Goal: Task Accomplishment & Management: Use online tool/utility

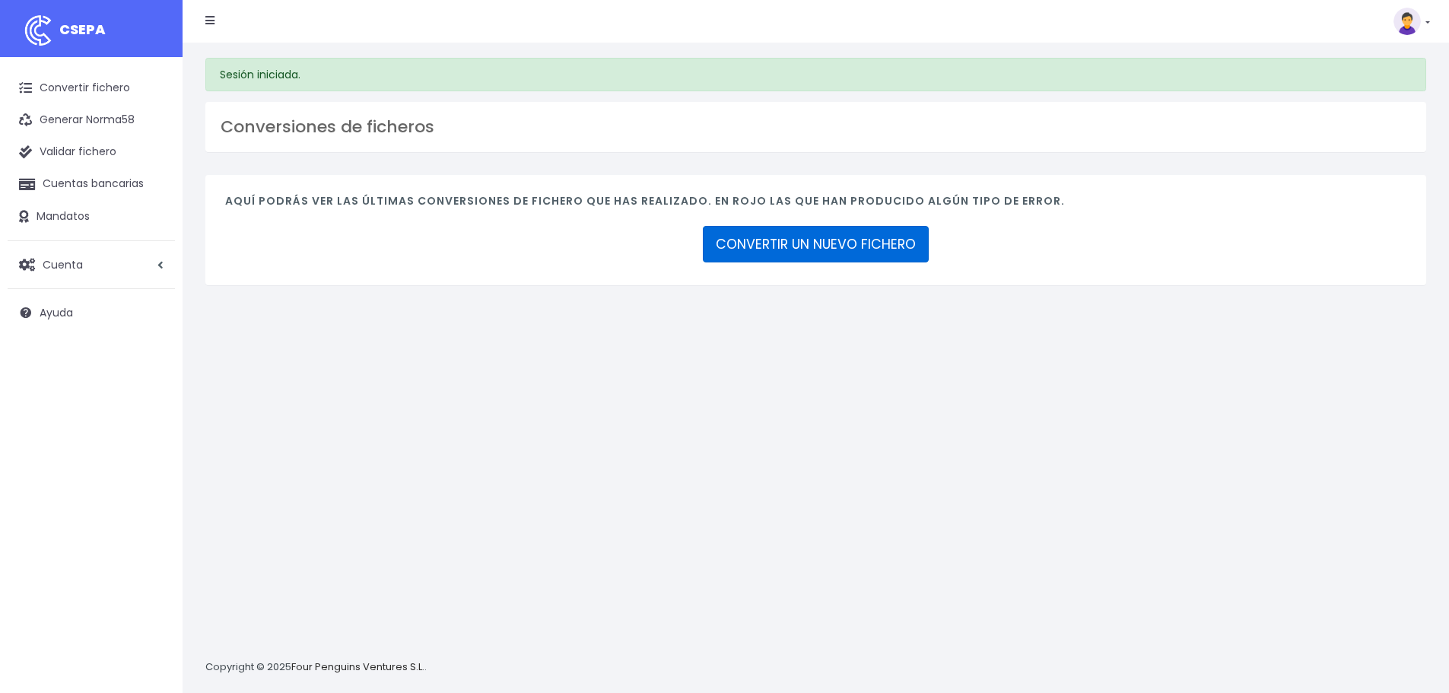
click at [842, 230] on link "CONVERTIR UN NUEVO FICHERO" at bounding box center [816, 244] width 226 height 37
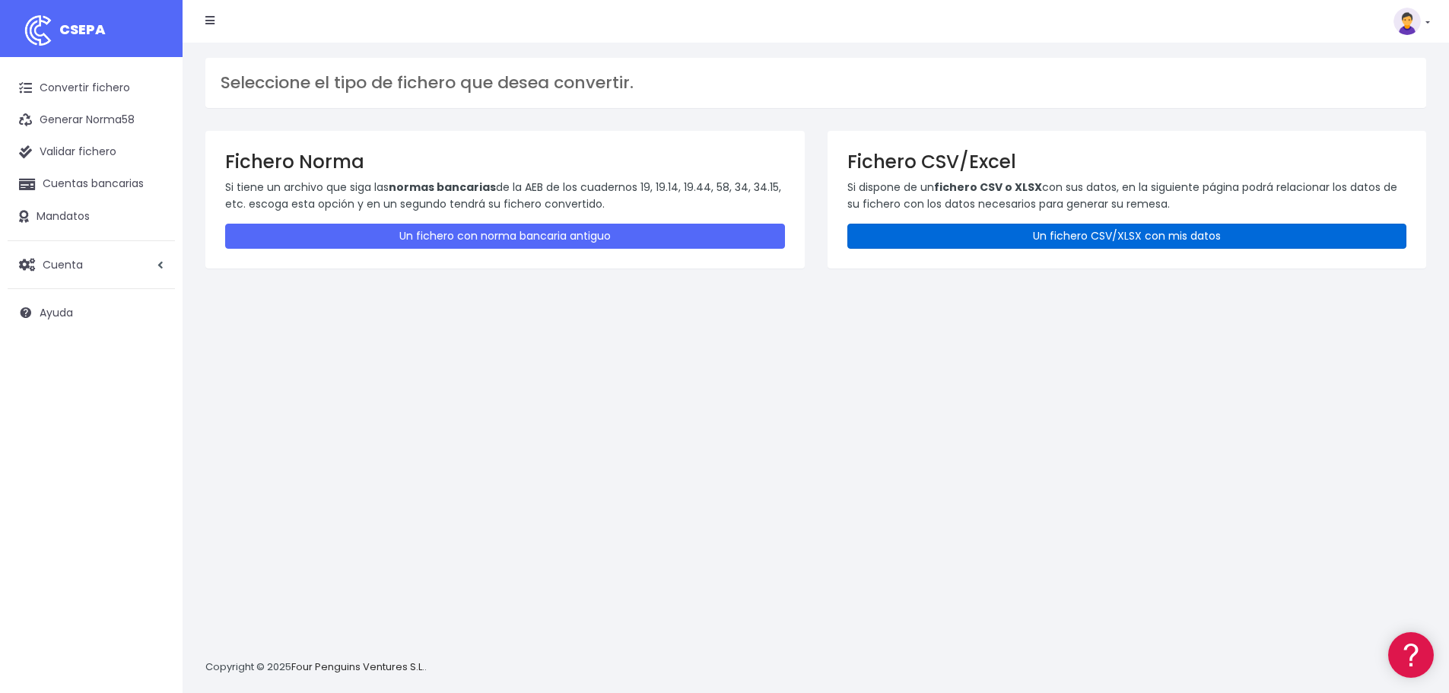
click at [1004, 240] on link "Un fichero CSV/XLSX con mis datos" at bounding box center [1127, 236] width 560 height 25
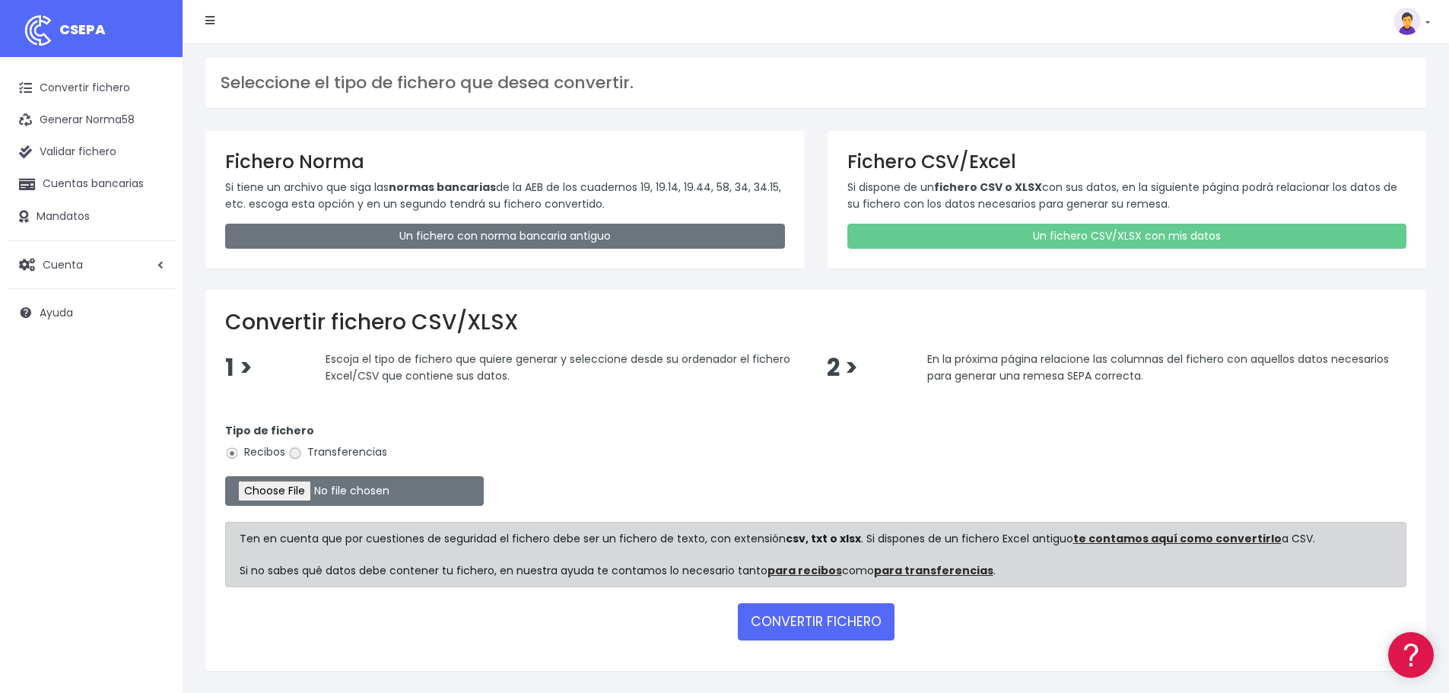
click at [291, 449] on input "Transferencias" at bounding box center [295, 453] width 14 height 14
radio input "true"
click at [306, 490] on input "file" at bounding box center [354, 491] width 259 height 30
type input "C:\fakepath\14102025 OHDS.xlsx"
click at [795, 620] on button "CONVERTIR FICHERO" at bounding box center [816, 621] width 157 height 37
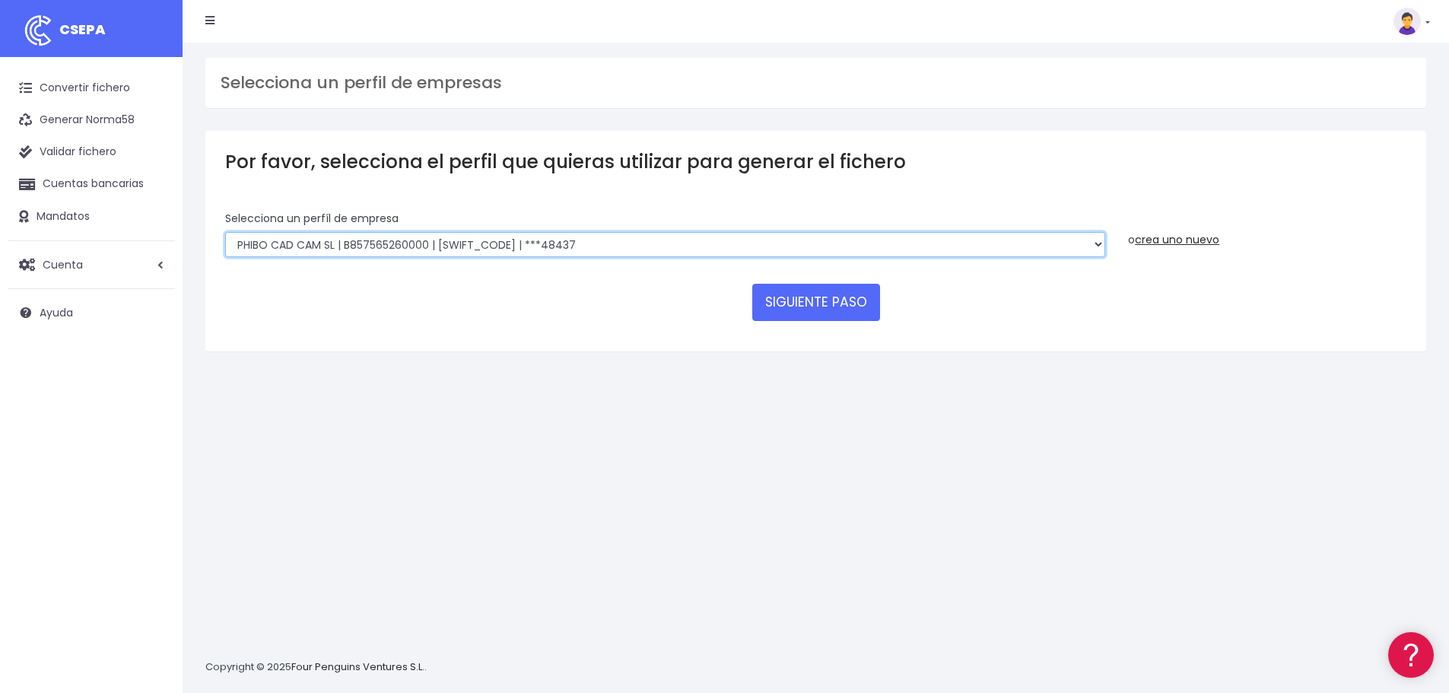
click at [383, 237] on select "EDESDEV | B32353443 | CAIXESBBXXX | ***22399 SINELDENT | B85821528 | CAIXESBBXX…" at bounding box center [665, 245] width 880 height 26
select select "1669"
click at [225, 232] on select "EDESDEV | B32353443 | CAIXESBBXXX | ***22399 SINELDENT | B85821528 | CAIXESBBXX…" at bounding box center [665, 245] width 880 height 26
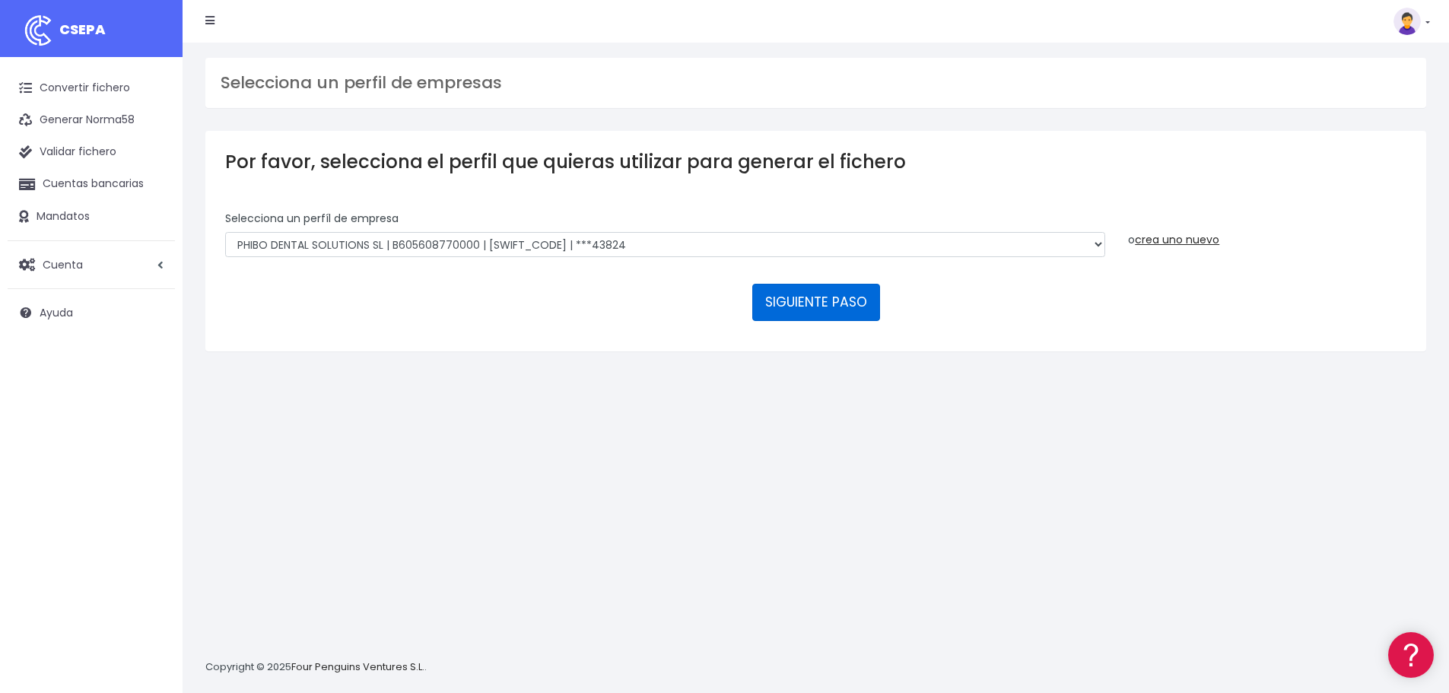
click at [782, 305] on button "SIGUIENTE PASO" at bounding box center [816, 302] width 128 height 37
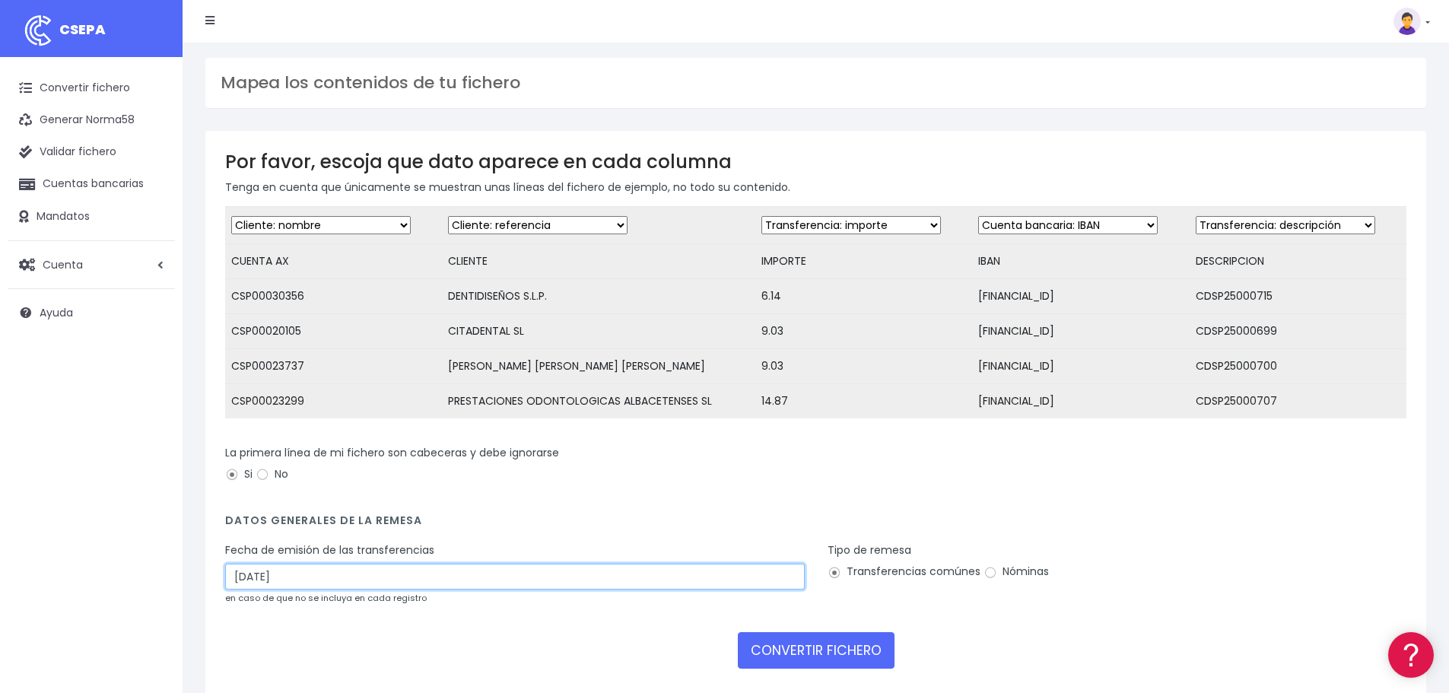
click at [293, 587] on input "16/10/2025" at bounding box center [514, 576] width 579 height 26
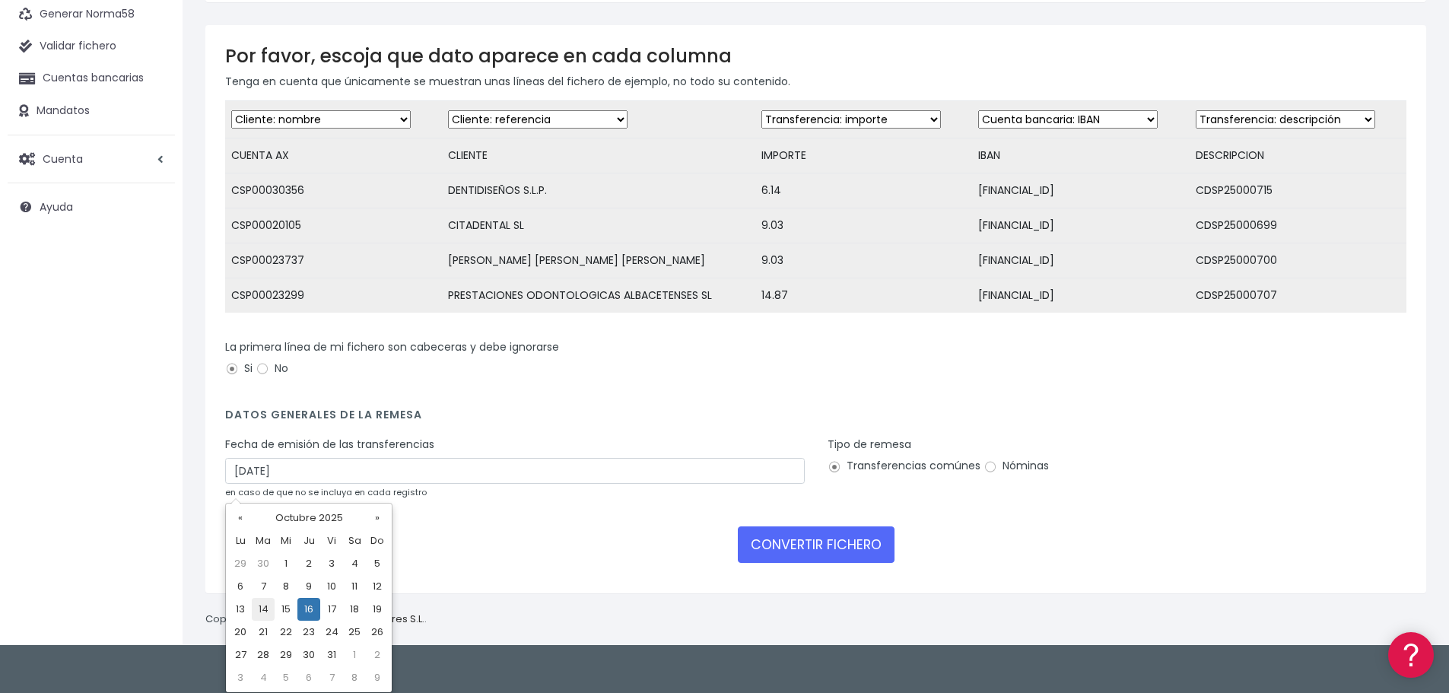
click at [265, 606] on td "14" at bounding box center [263, 609] width 23 height 23
type input "14/10/2025"
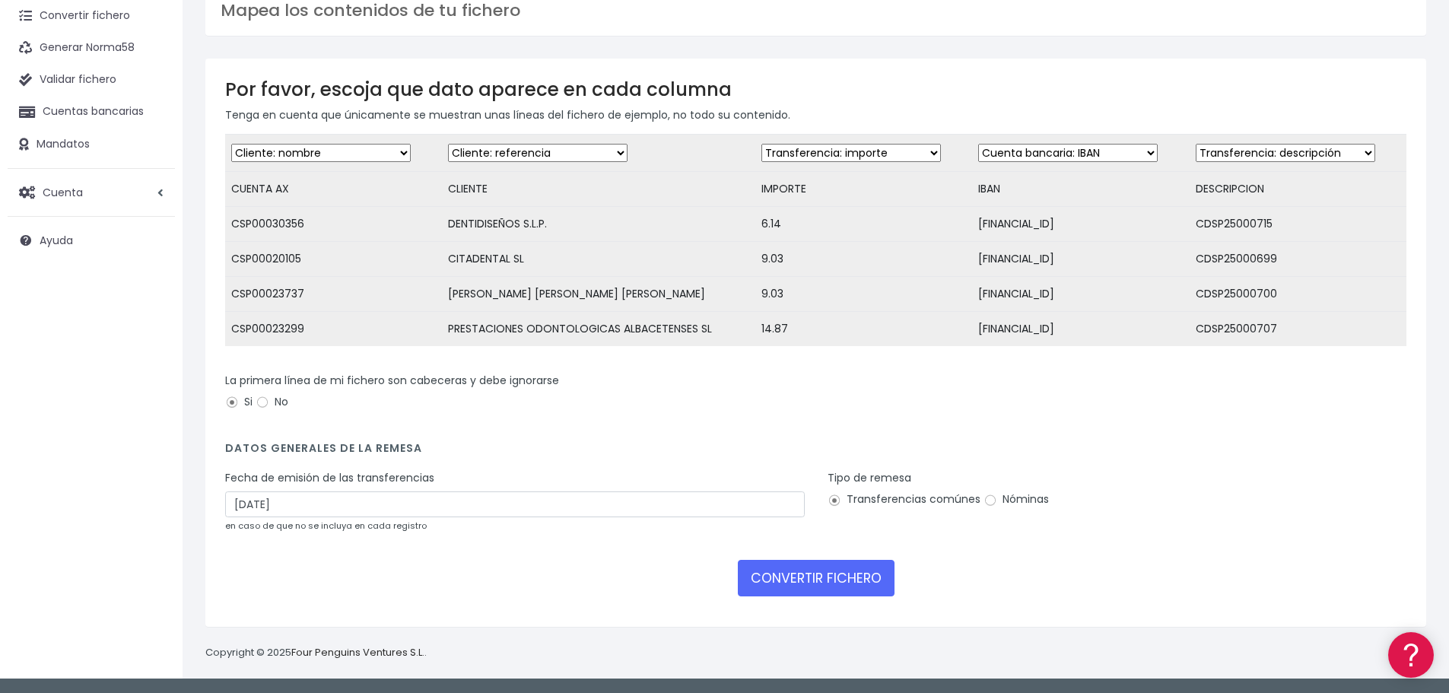
scroll to position [84, 0]
click at [784, 579] on button "CONVERTIR FICHERO" at bounding box center [816, 578] width 157 height 37
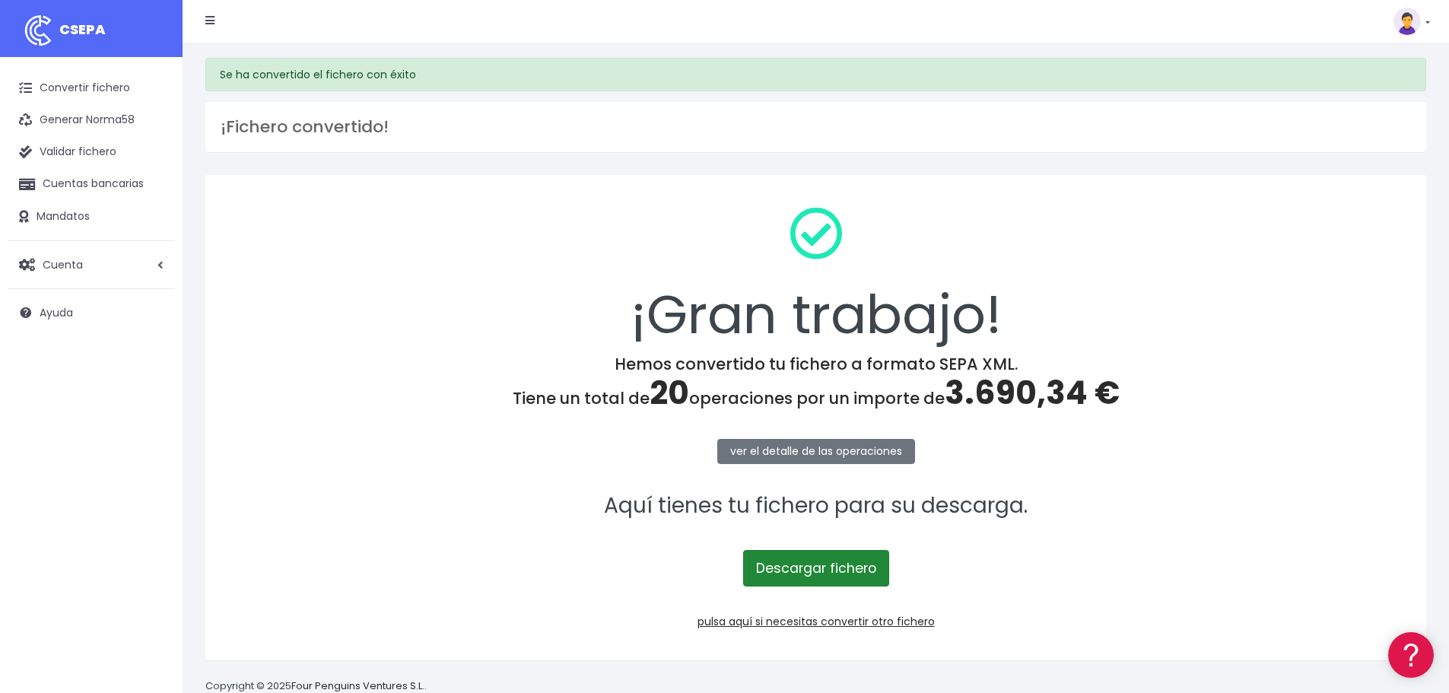
click at [805, 557] on link "Descargar fichero" at bounding box center [816, 568] width 146 height 37
click at [861, 621] on link "pulsa aquí si necesitas convertir otro fichero" at bounding box center [815, 621] width 237 height 15
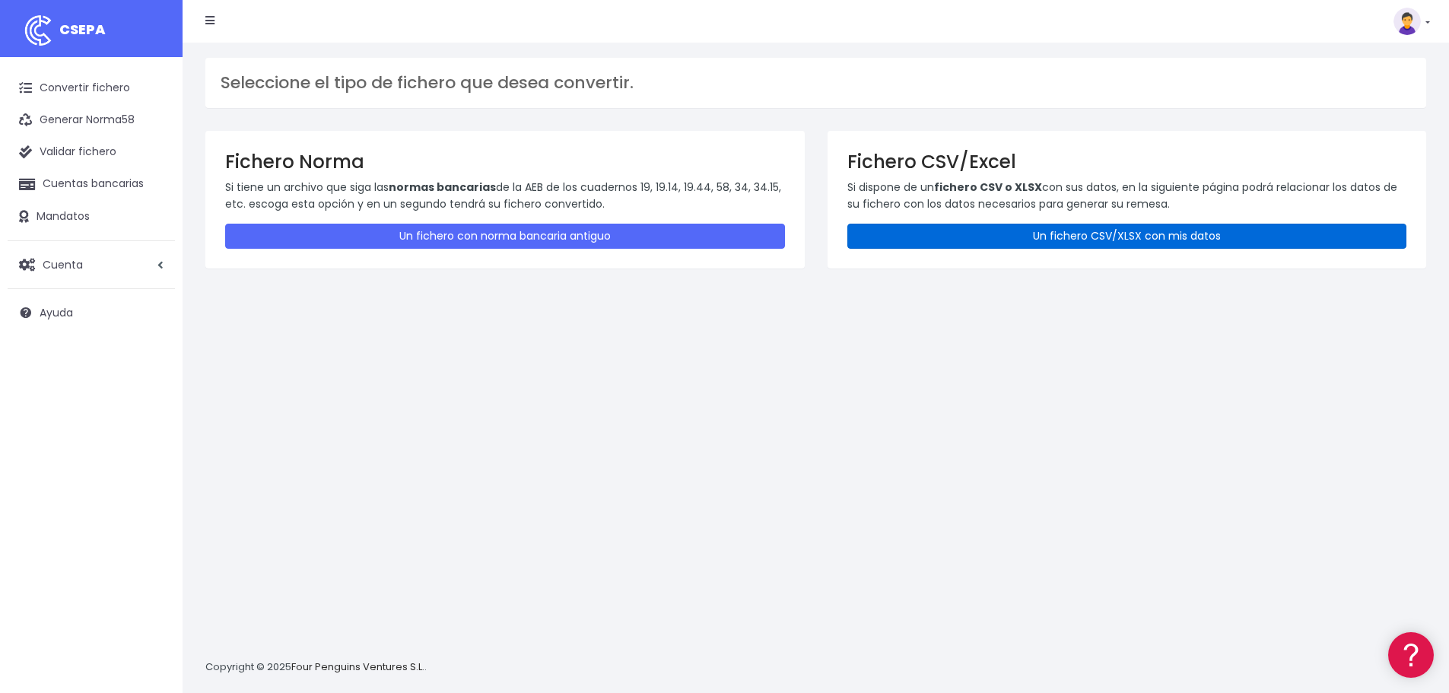
click at [936, 240] on link "Un fichero CSV/XLSX con mis datos" at bounding box center [1127, 236] width 560 height 25
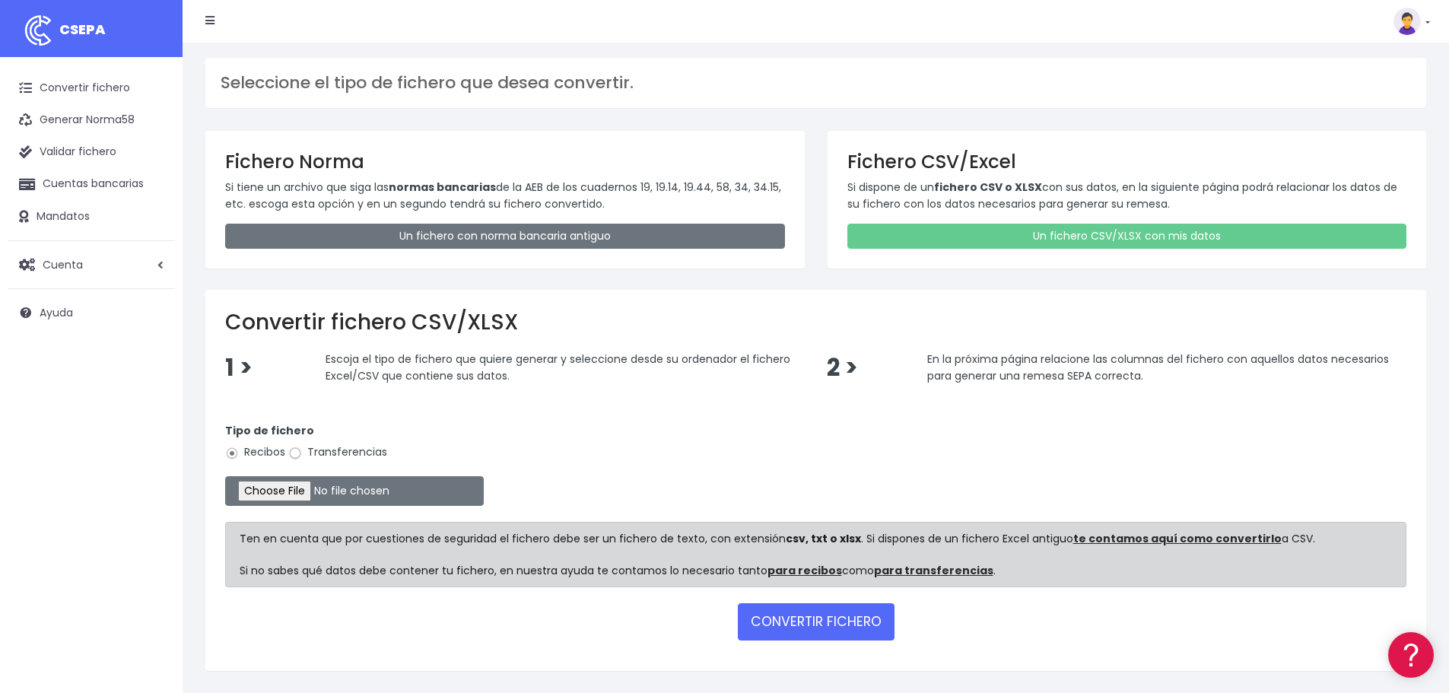
drag, startPoint x: 297, startPoint y: 452, endPoint x: 299, endPoint y: 462, distance: 10.1
click at [297, 452] on input "Transferencias" at bounding box center [295, 453] width 14 height 14
radio input "true"
click at [312, 487] on input "file" at bounding box center [354, 491] width 259 height 30
type input "C:\fakepath\14102025 Phcc.xlsx"
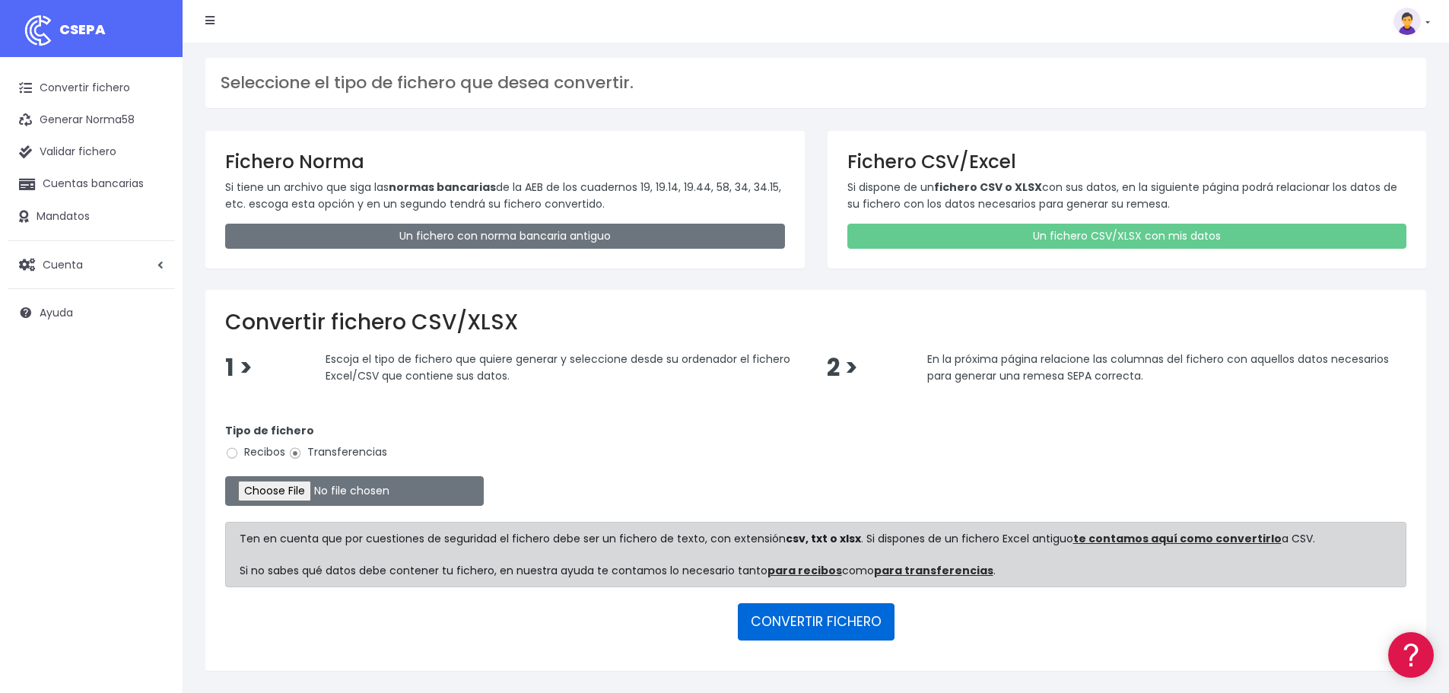
click at [805, 624] on button "CONVERTIR FICHERO" at bounding box center [816, 621] width 157 height 37
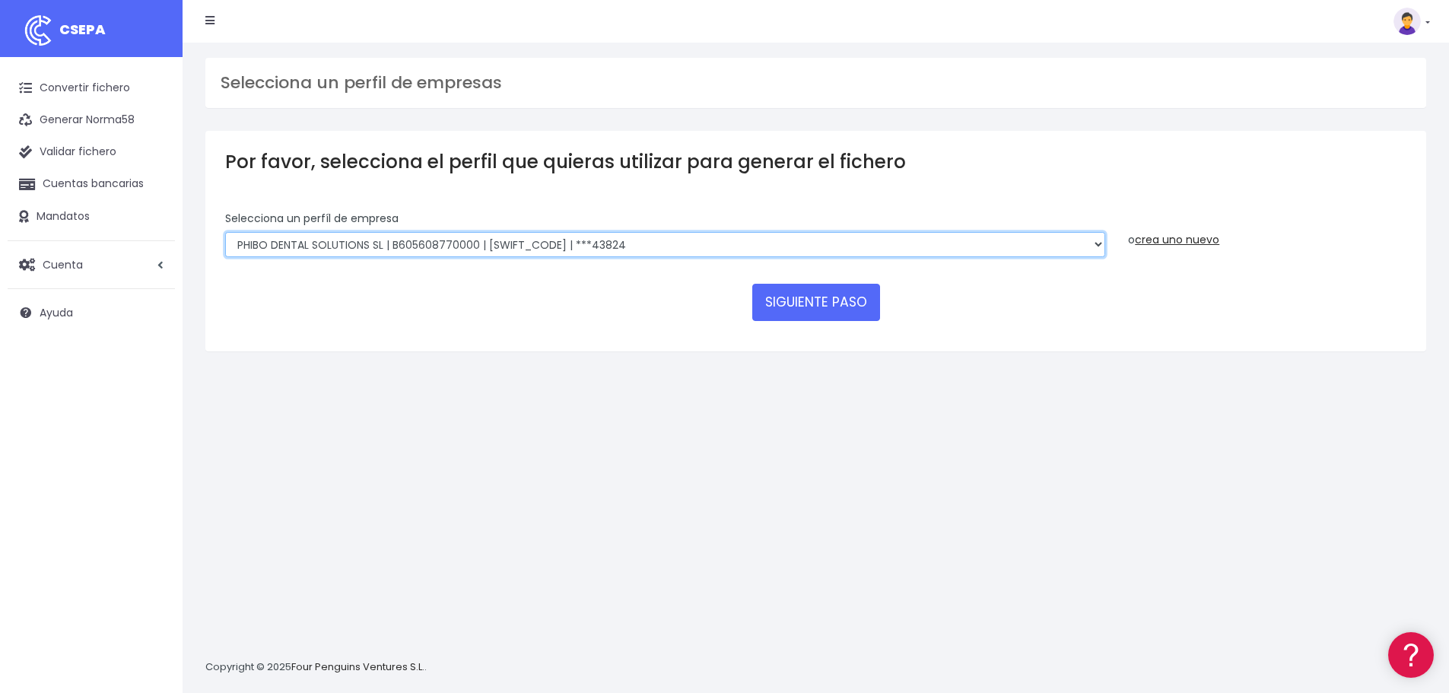
click at [492, 242] on select "EDESDEV | B32353443 | CAIXESBBXXX | ***22399 SINELDENT | B85821528 | CAIXESBBXX…" at bounding box center [665, 245] width 880 height 26
select select "1838"
click at [225, 232] on select "EDESDEV | B32353443 | CAIXESBBXXX | ***22399 SINELDENT | B85821528 | CAIXESBBXX…" at bounding box center [665, 245] width 880 height 26
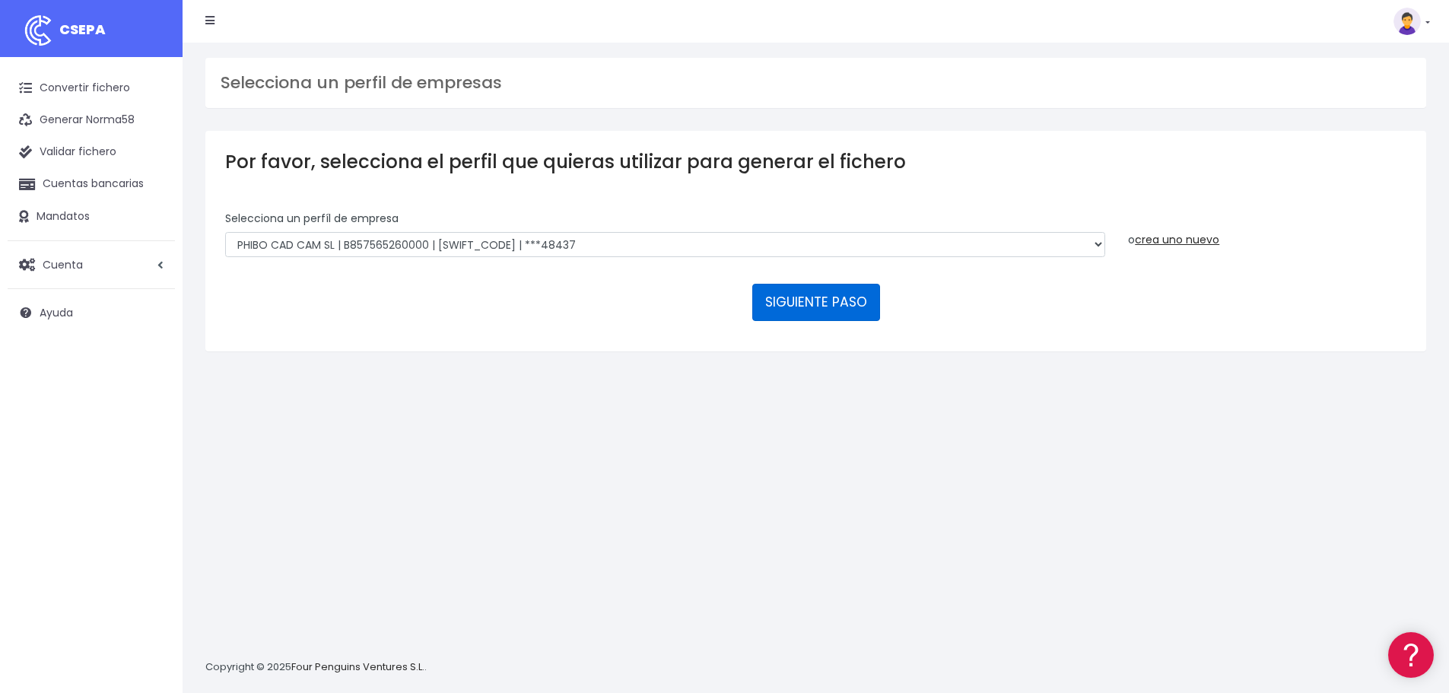
click at [800, 302] on button "SIGUIENTE PASO" at bounding box center [816, 302] width 128 height 37
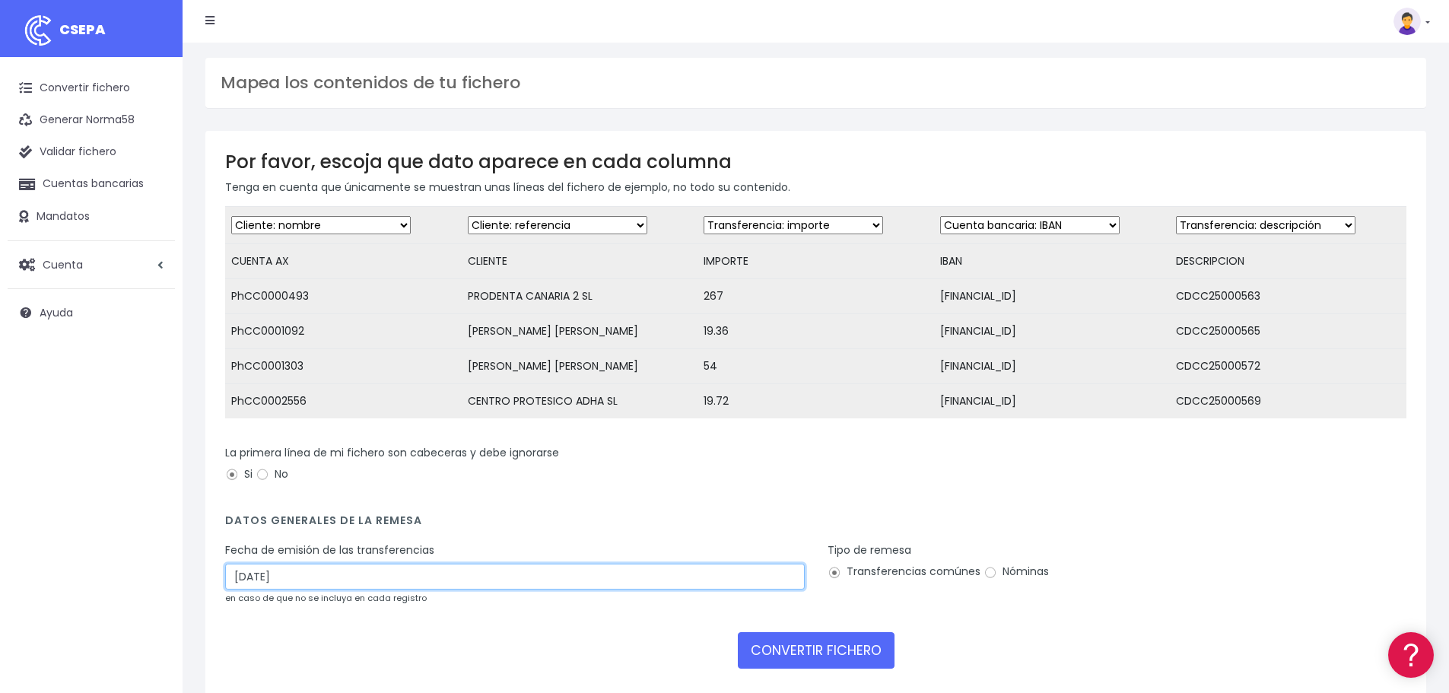
click at [303, 585] on input "16/10/2025" at bounding box center [514, 576] width 579 height 26
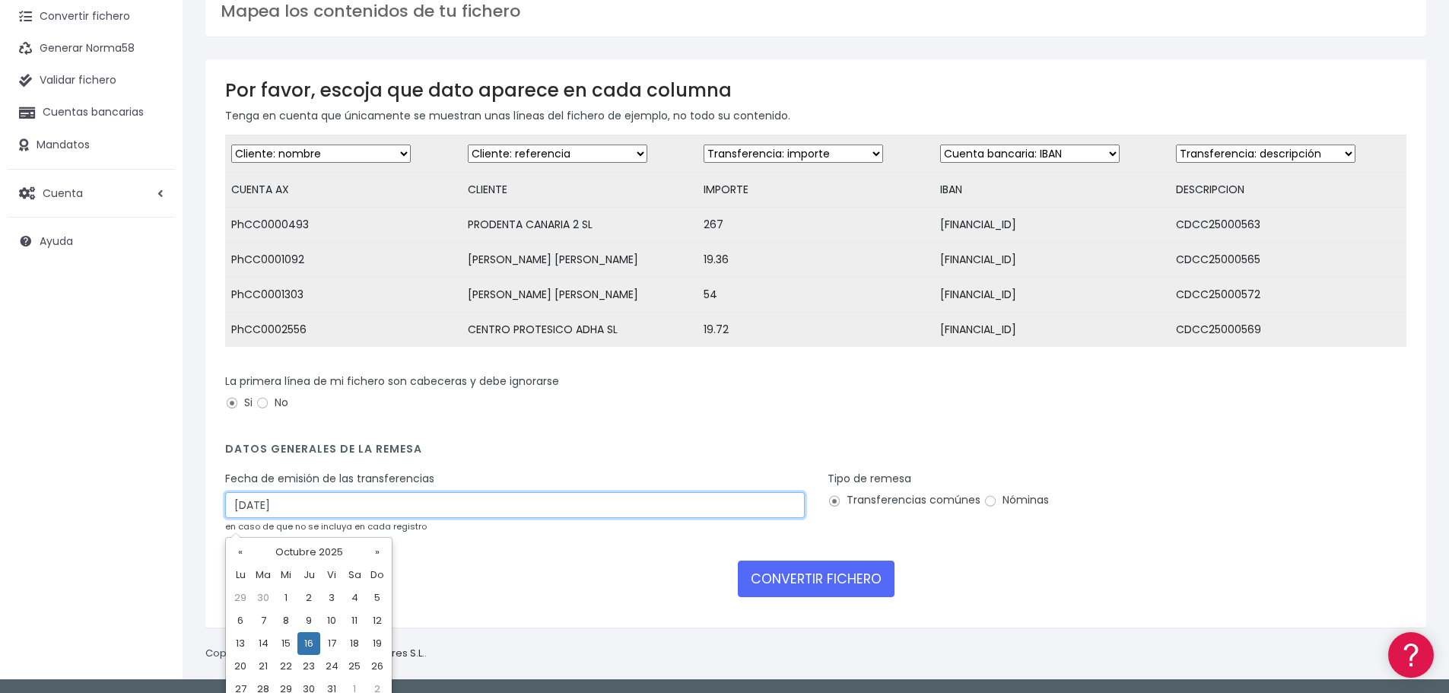
scroll to position [106, 0]
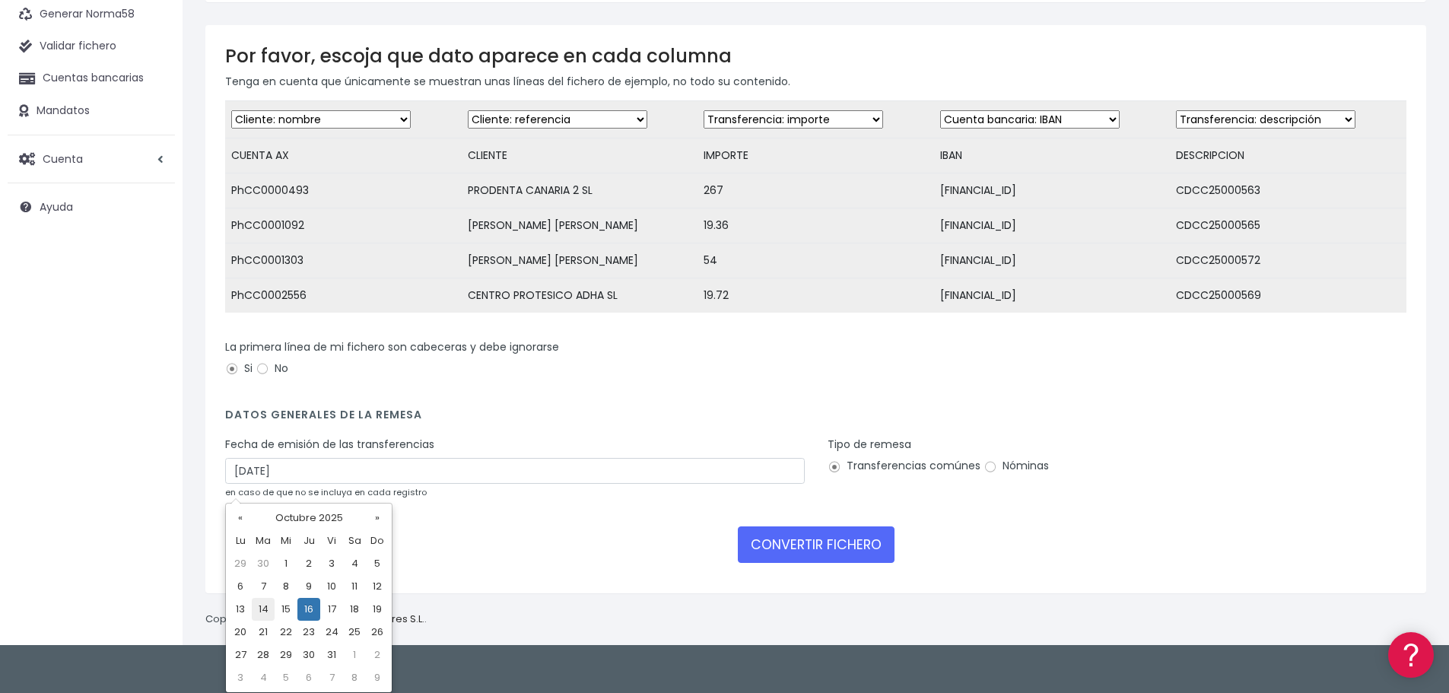
click at [267, 607] on td "14" at bounding box center [263, 609] width 23 height 23
type input "14/10/2025"
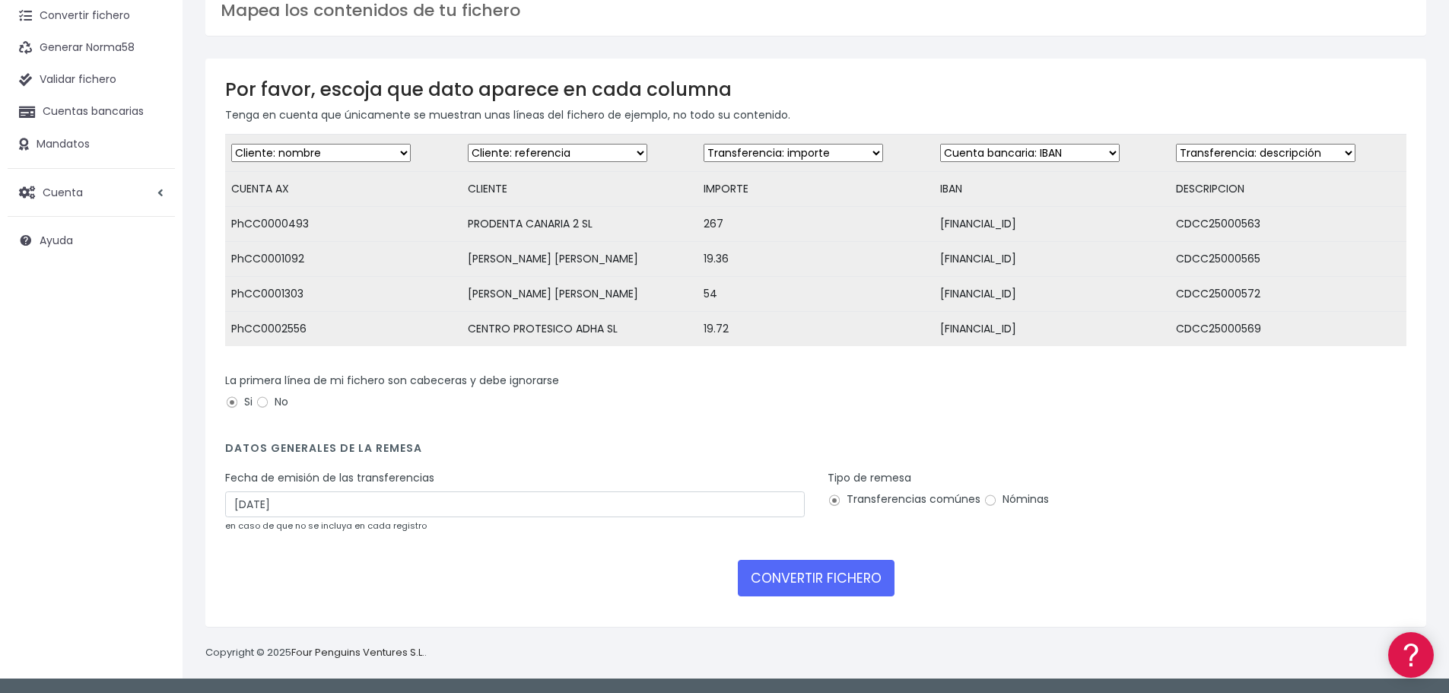
scroll to position [84, 0]
click at [796, 579] on button "CONVERTIR FICHERO" at bounding box center [816, 578] width 157 height 37
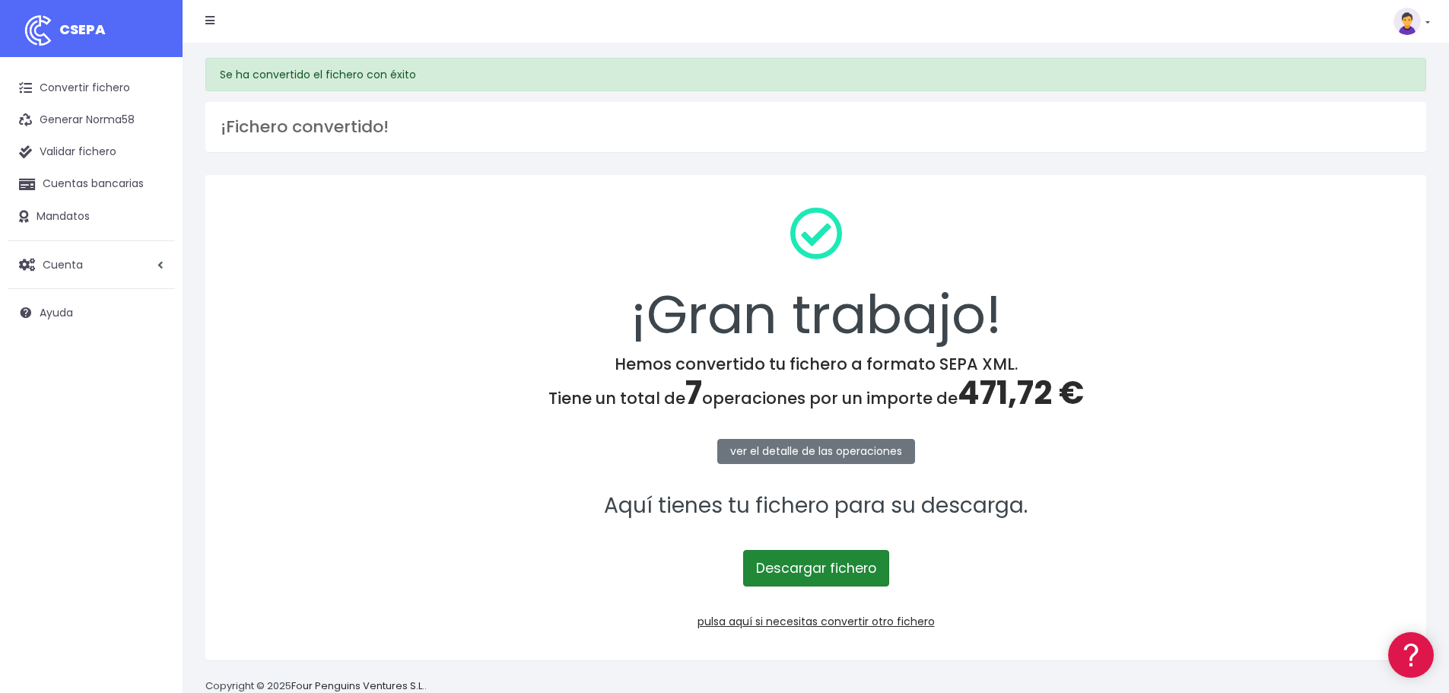
click at [827, 568] on link "Descargar fichero" at bounding box center [816, 568] width 146 height 37
click at [1427, 19] on link at bounding box center [1411, 21] width 37 height 27
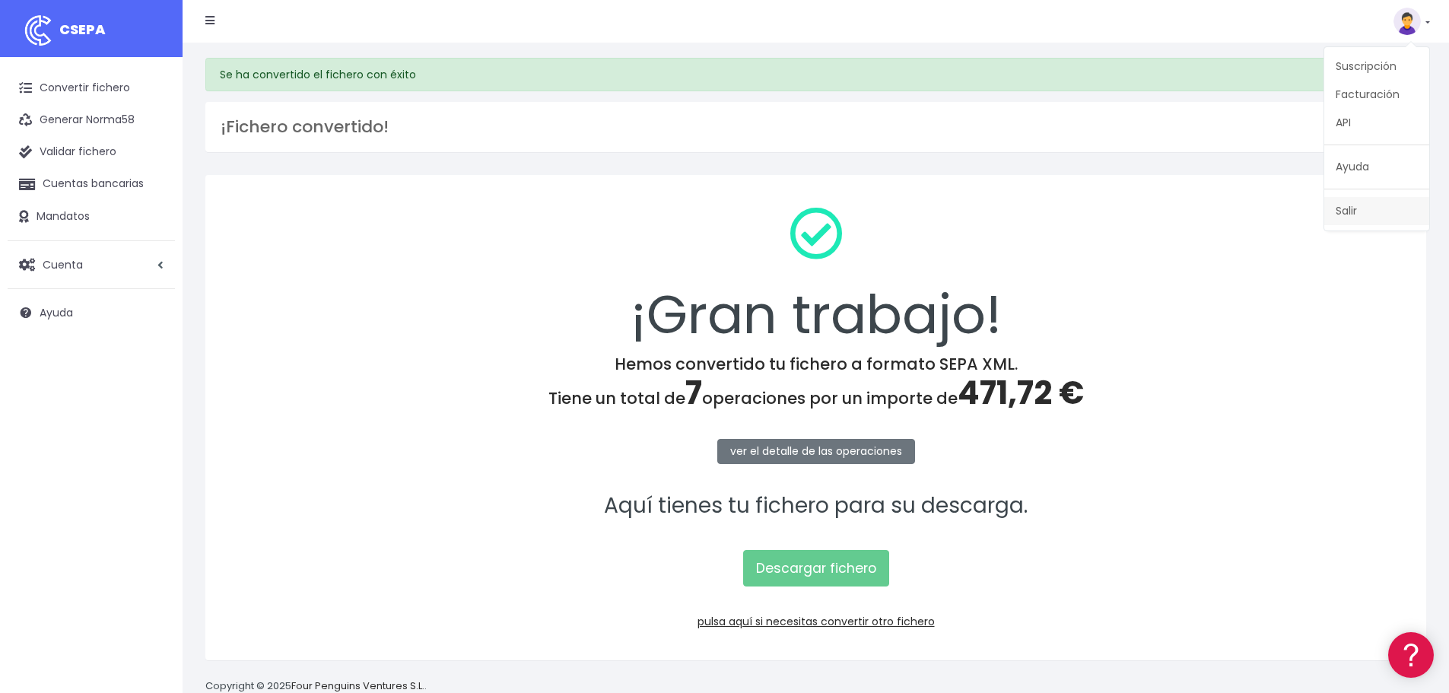
click at [1350, 210] on link "Salir" at bounding box center [1376, 211] width 105 height 28
